Goal: Information Seeking & Learning: Learn about a topic

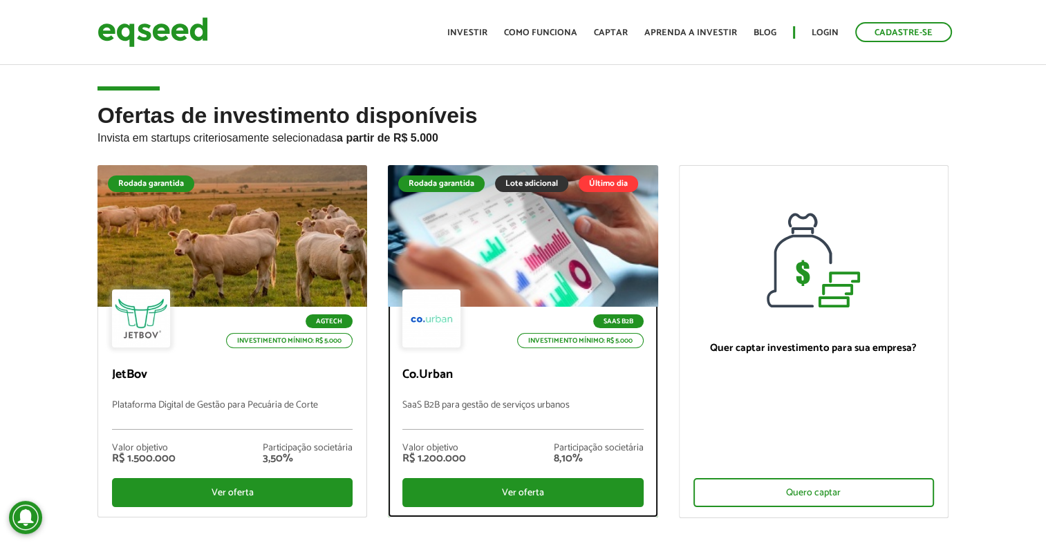
click at [475, 266] on div at bounding box center [523, 236] width 324 height 170
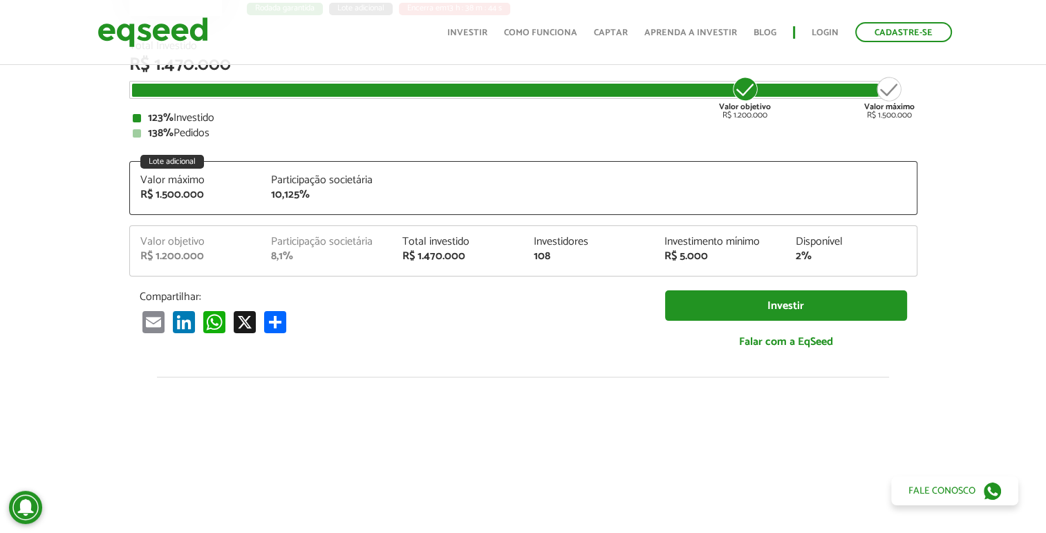
scroll to position [69, 0]
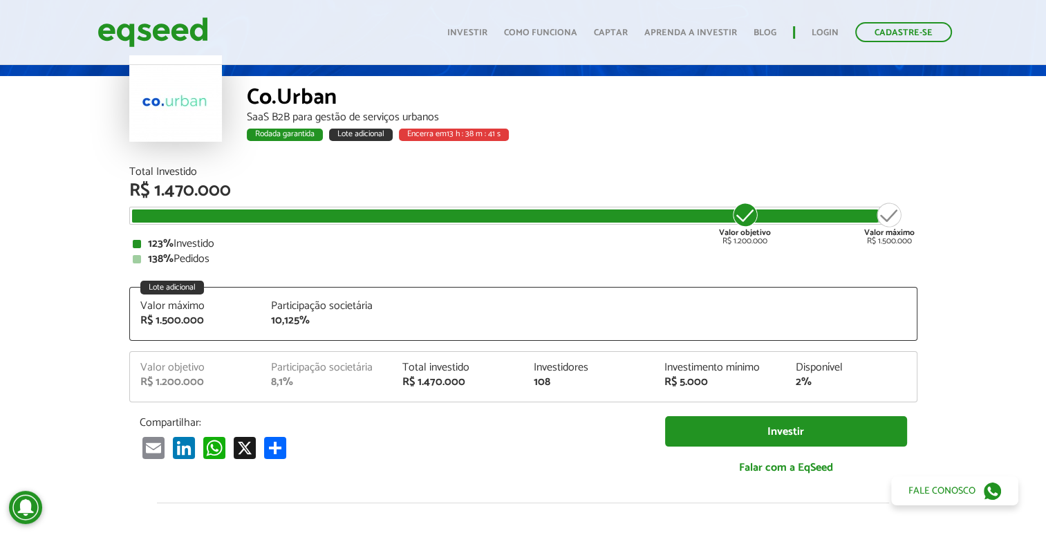
click at [304, 104] on div "Co.Urban" at bounding box center [582, 99] width 671 height 26
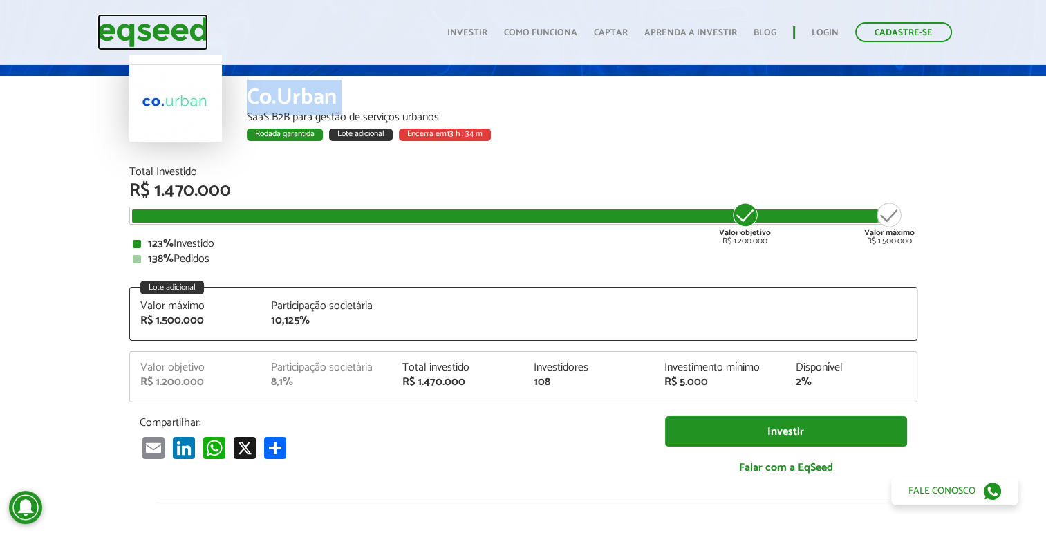
click at [163, 23] on img at bounding box center [152, 32] width 111 height 37
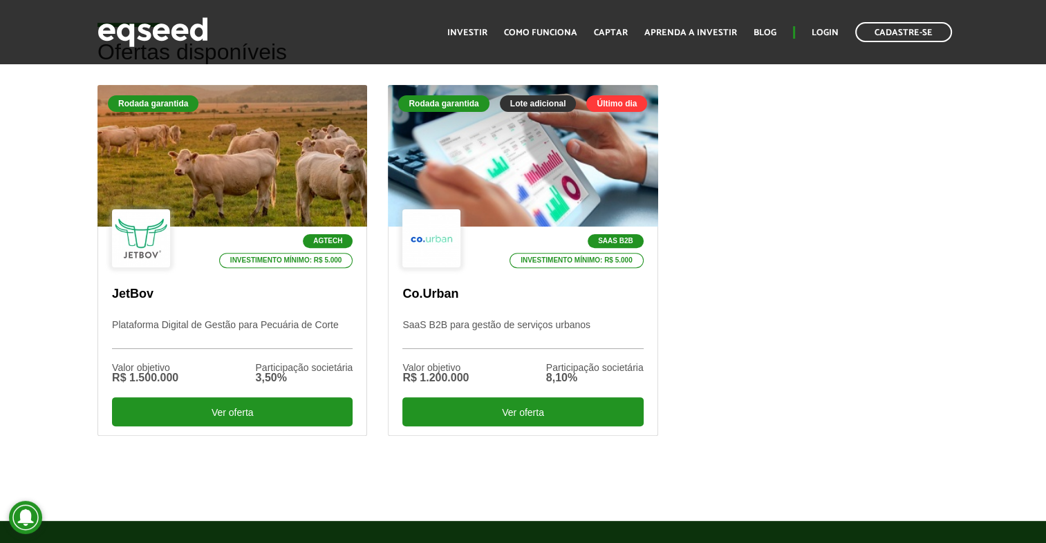
scroll to position [415, 0]
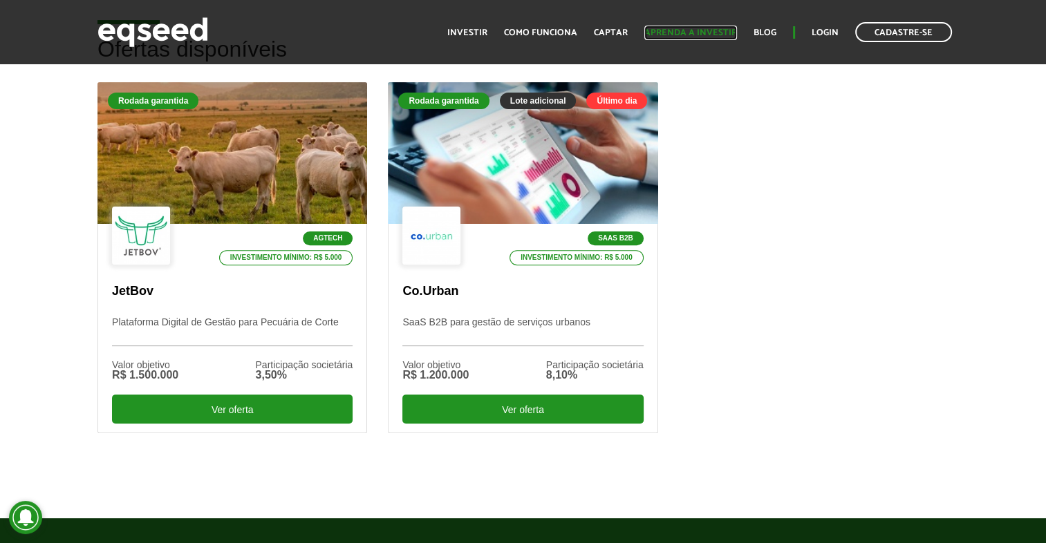
click at [689, 29] on link "Aprenda a investir" at bounding box center [690, 32] width 93 height 9
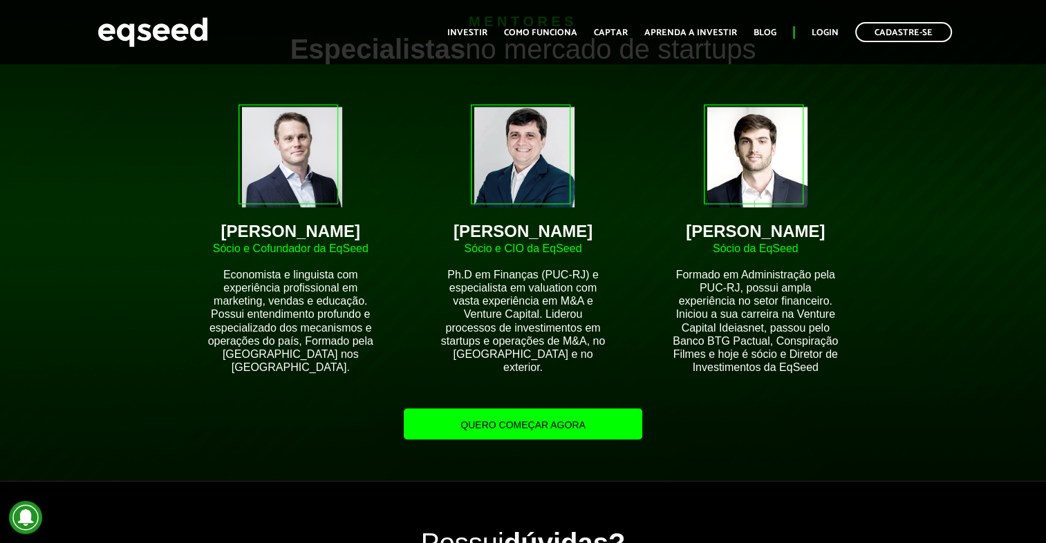
scroll to position [1175, 0]
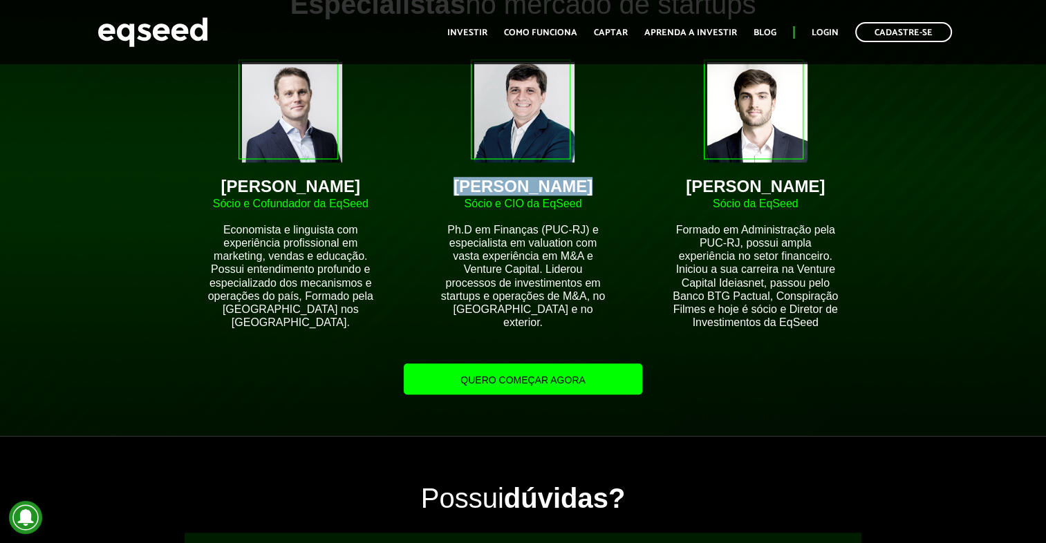
drag, startPoint x: 470, startPoint y: 178, endPoint x: 582, endPoint y: 182, distance: 112.1
click at [582, 182] on div "Igor Monteiro" at bounding box center [523, 186] width 170 height 17
drag, startPoint x: 582, startPoint y: 182, endPoint x: 532, endPoint y: 189, distance: 50.3
click at [263, 178] on div "Brian Begnoche" at bounding box center [290, 186] width 170 height 17
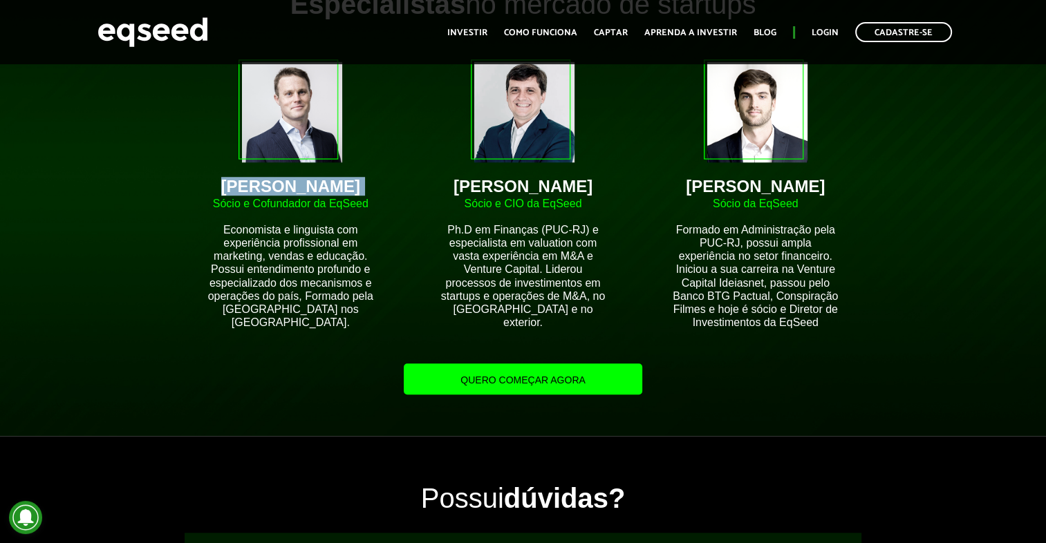
click at [263, 178] on div "Brian Begnoche" at bounding box center [290, 186] width 170 height 17
click at [705, 187] on div "Anthony Mc Courtney" at bounding box center [756, 186] width 170 height 17
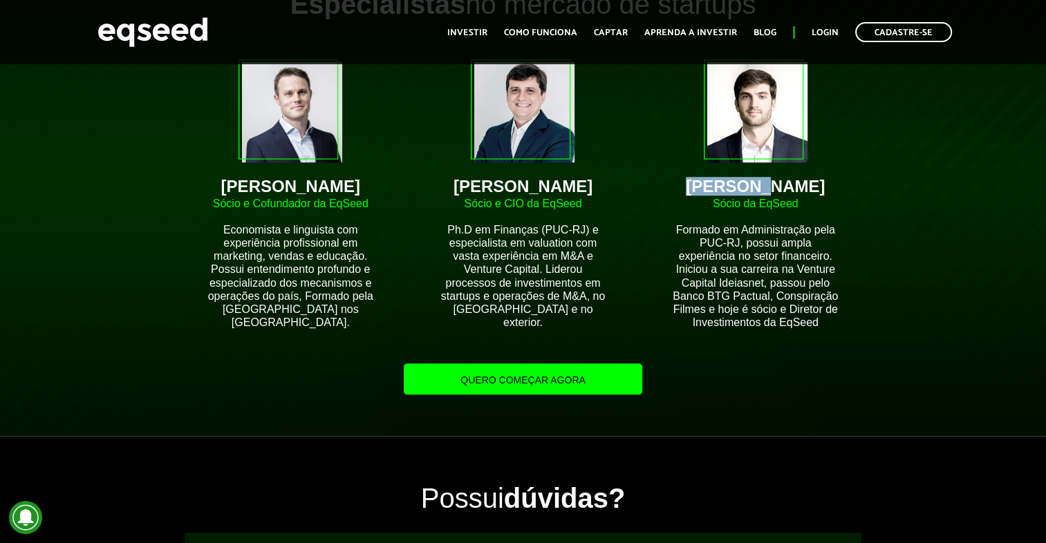
click at [705, 187] on div "Anthony Mc Courtney" at bounding box center [756, 186] width 170 height 17
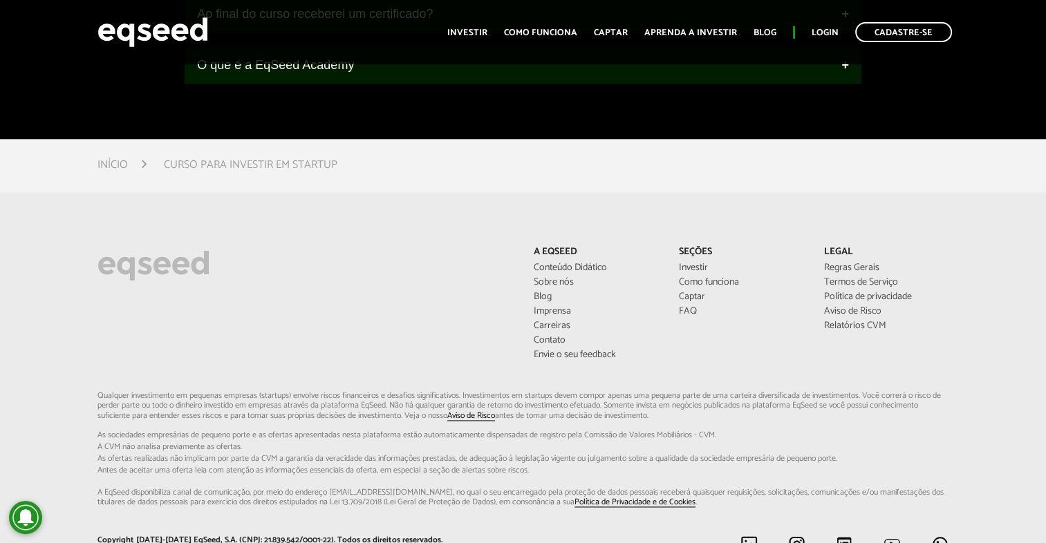
scroll to position [1998, 0]
